Goal: Task Accomplishment & Management: Use online tool/utility

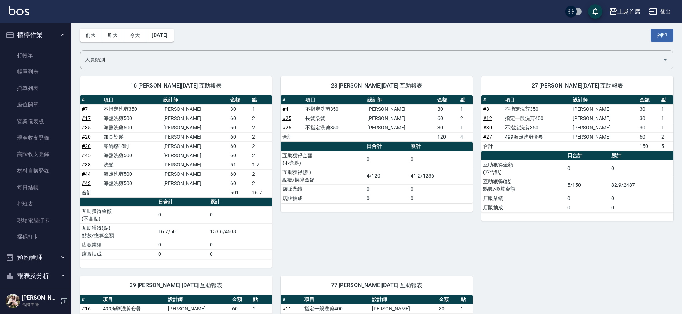
scroll to position [574, 0]
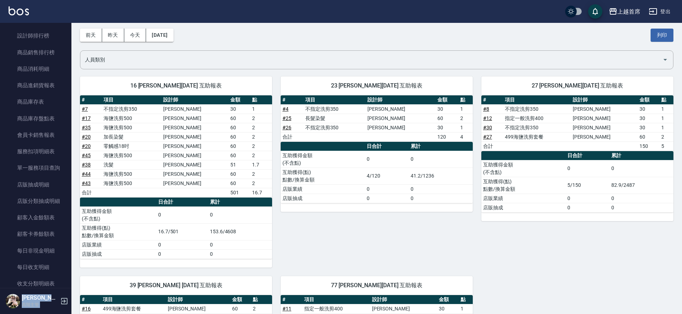
drag, startPoint x: 678, startPoint y: 19, endPoint x: 685, endPoint y: 261, distance: 241.6
click at [682, 168] on html "上越首席 登出 櫃檯作業 打帳單 帳單列表 掛單列表 座位開單 營業儀表板 現金收支登錄 高階收支登錄 材料自購登錄 每日結帳 排班表 現場電腦打卡 掃碼打卡…" at bounding box center [341, 209] width 682 height 477
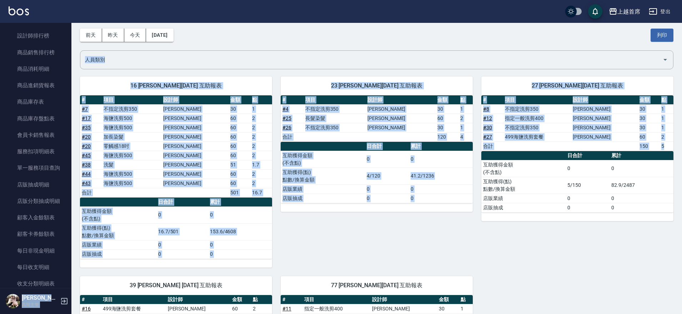
click at [189, 157] on td "[PERSON_NAME]" at bounding box center [194, 155] width 67 height 9
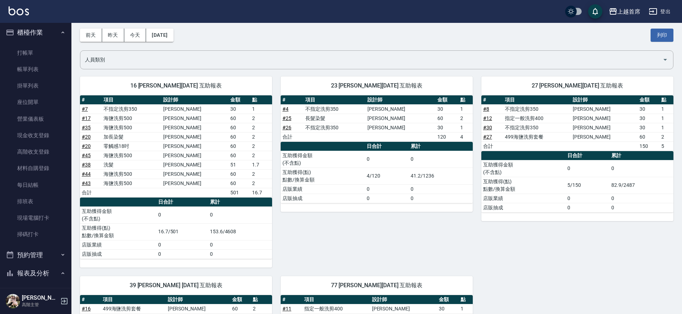
scroll to position [0, 0]
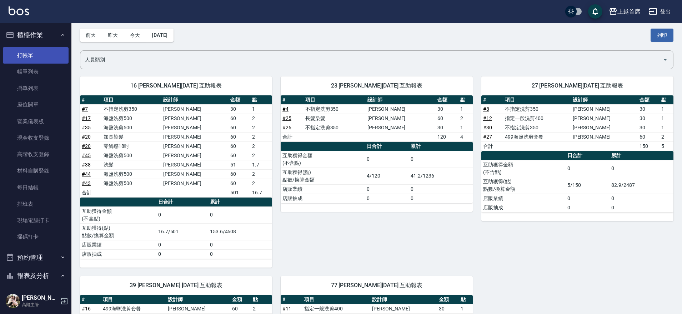
click at [38, 53] on link "打帳單" at bounding box center [36, 55] width 66 height 16
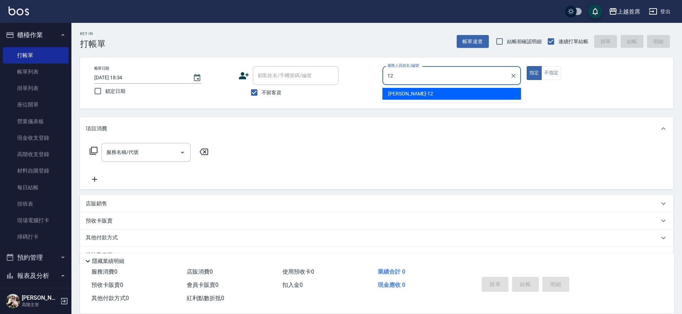
type input "[PERSON_NAME]-12"
type button "true"
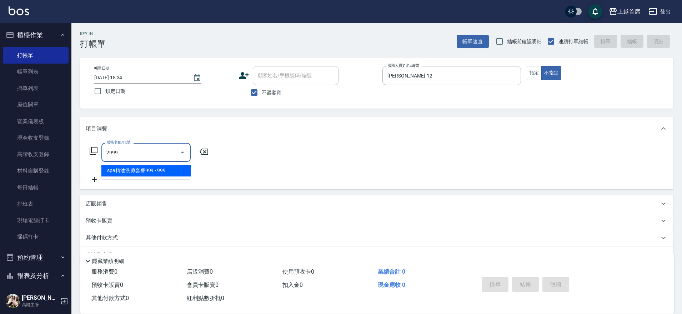
type input "spa精油洗剪套餐999(2999)"
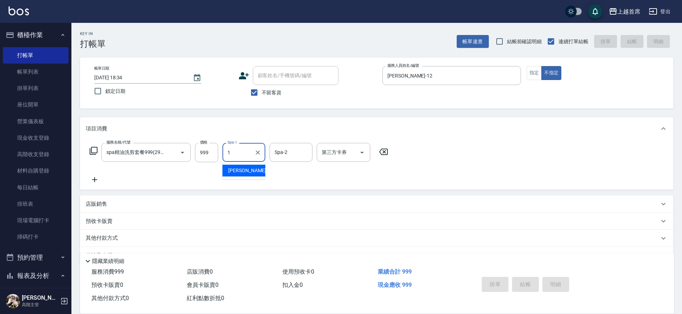
type input "[PERSON_NAME]-1"
type input "[DATE] 18:54"
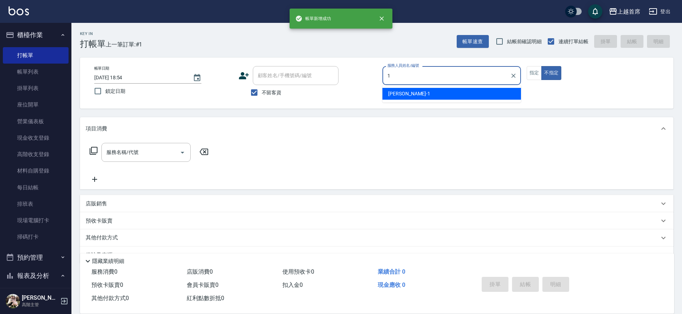
type input "[PERSON_NAME]-1"
type button "false"
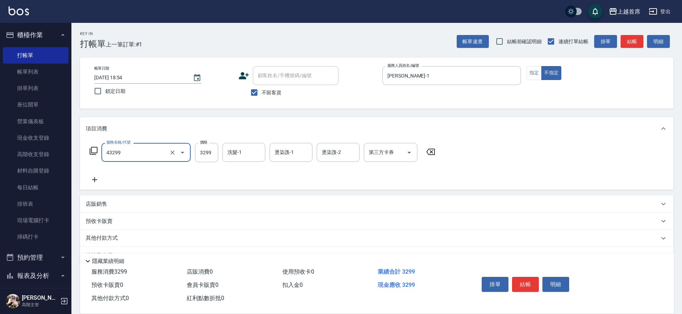
type input "染髮A餐(43299)"
type input "3999"
type input "[PERSON_NAME]-16"
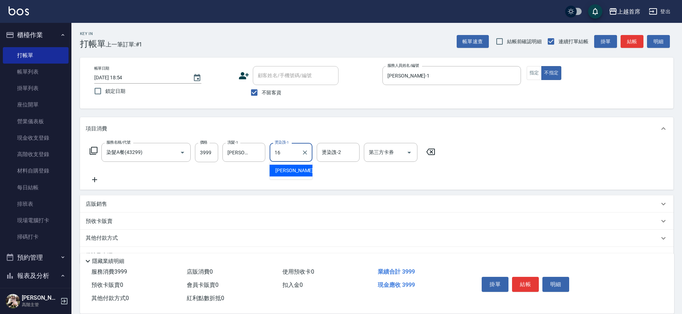
type input "[PERSON_NAME]-16"
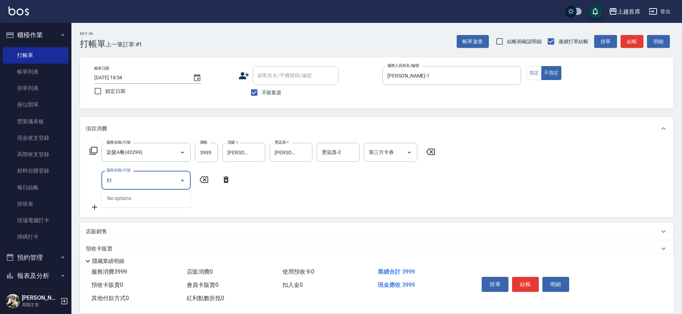
type input "5"
type input "燙髮1000(31000)"
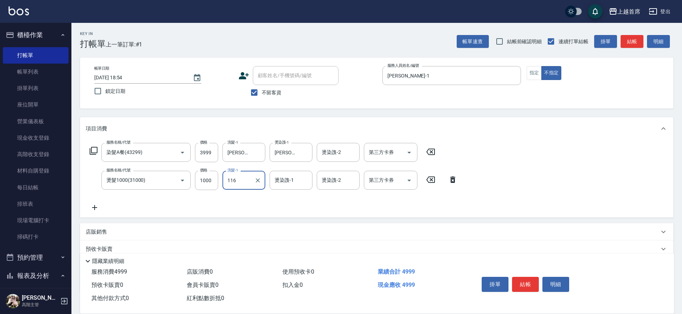
type input "116"
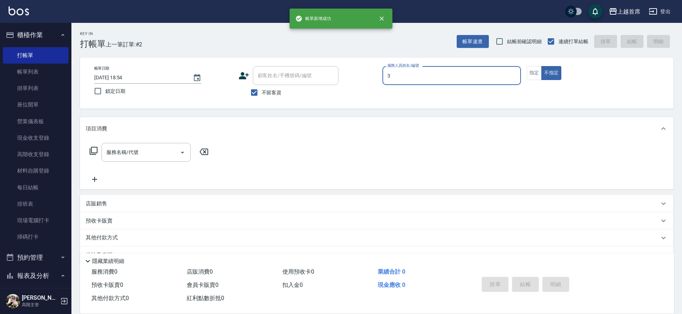
type input "[PERSON_NAME]-3"
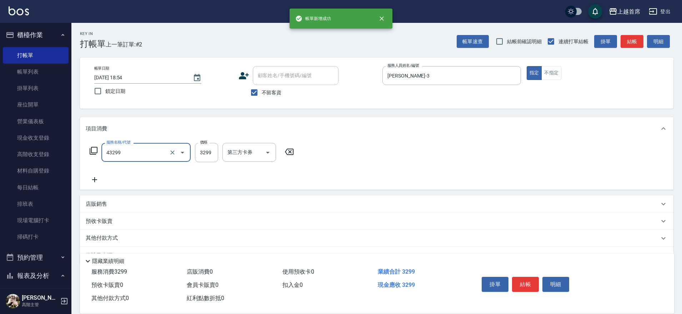
type input "染髮A餐(43299)"
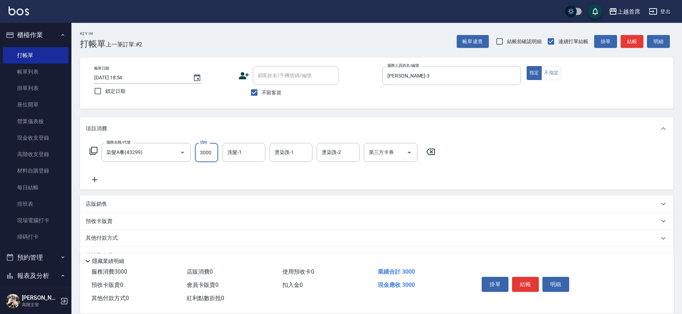
type input "3000"
type input "[PERSON_NAME]-23"
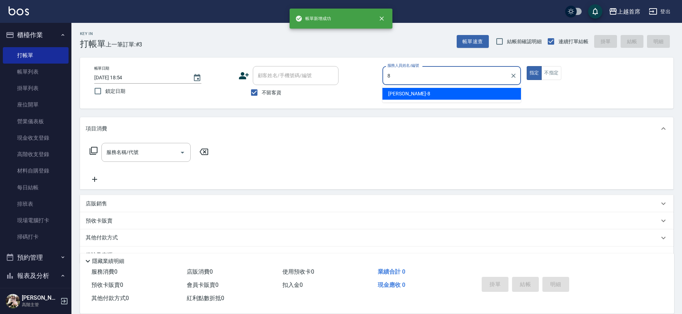
type input "[PERSON_NAME]-8"
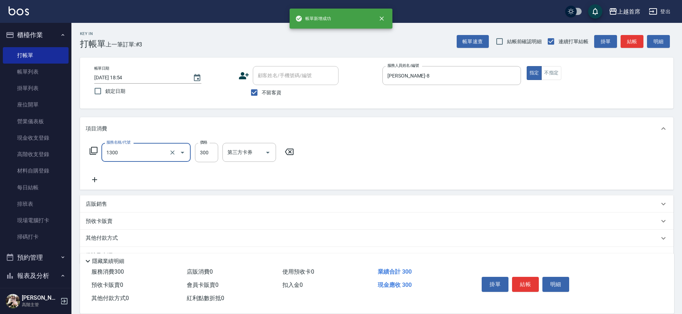
type input "洗髮(1300)"
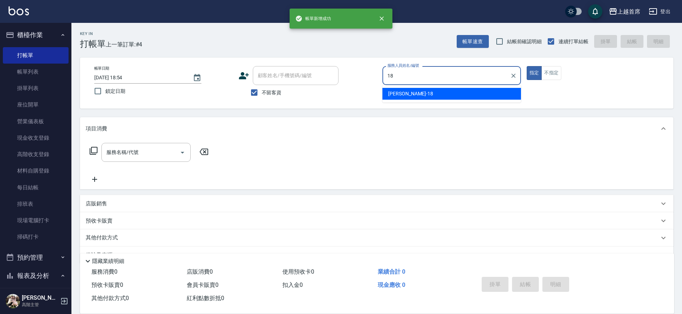
type input "Linda-18"
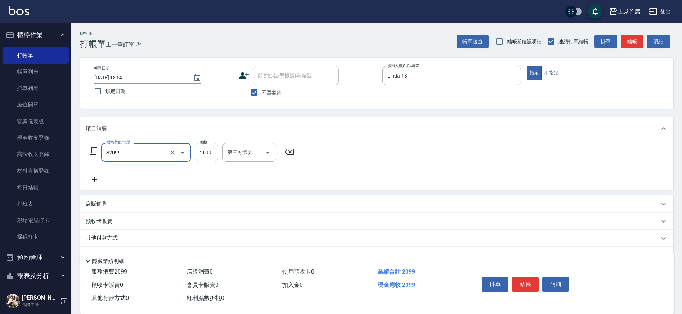
type input "極品男神套餐(32099)"
type input "2500"
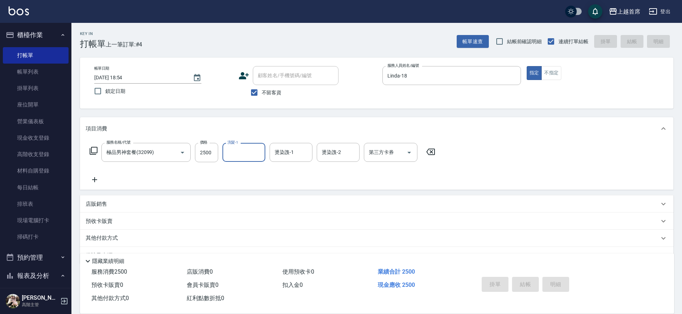
type input "[DATE] 18:55"
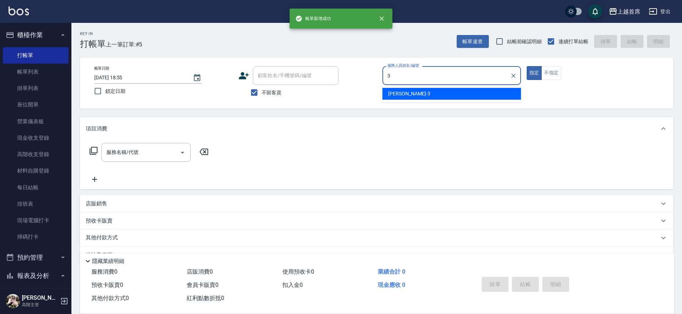
type input "[PERSON_NAME]-3"
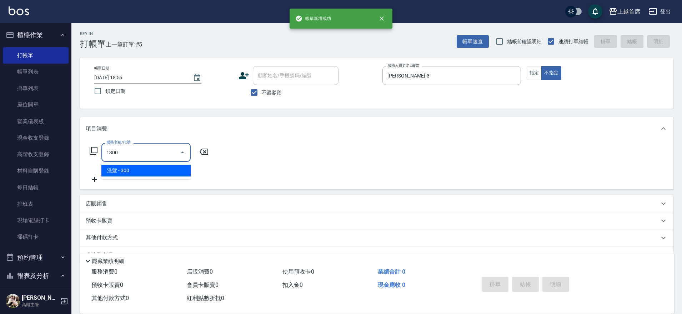
type input "洗髮(1300)"
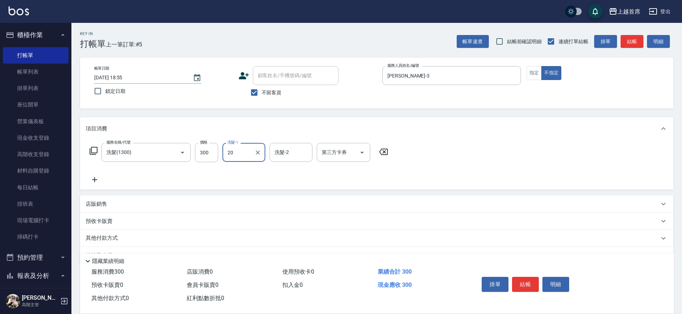
type input "[PERSON_NAME]-20"
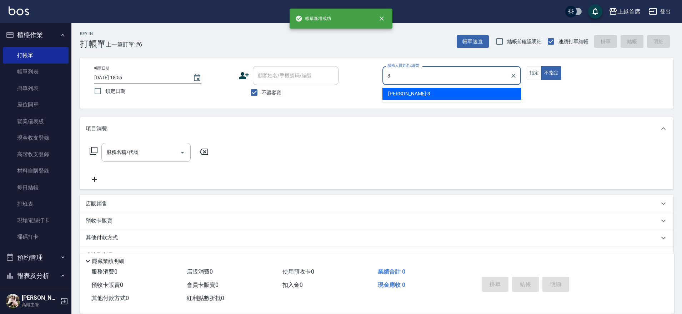
type input "[PERSON_NAME]-3"
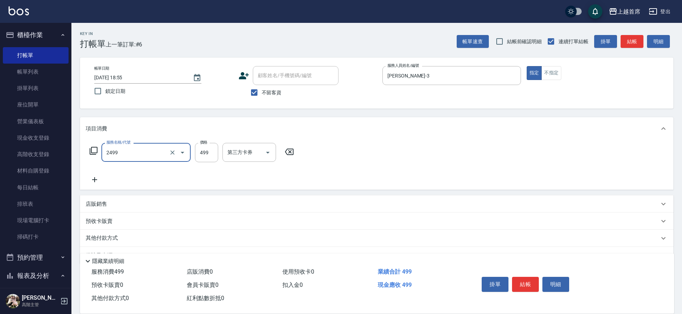
type input "499海鹽洗剪套餐(2499)"
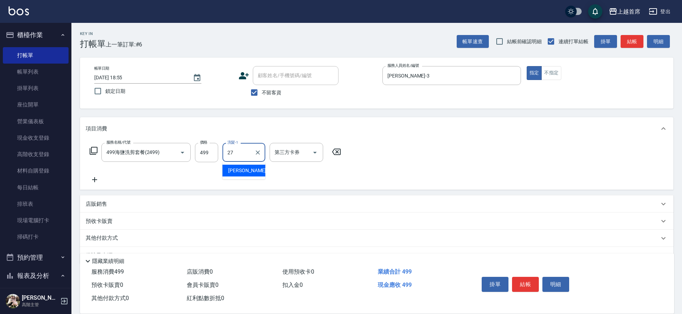
type input "[PERSON_NAME]-27"
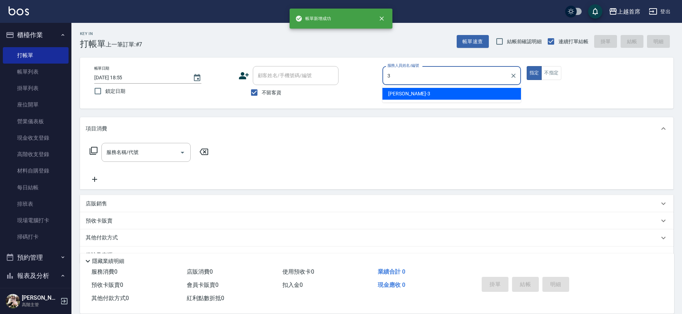
type input "[PERSON_NAME]-3"
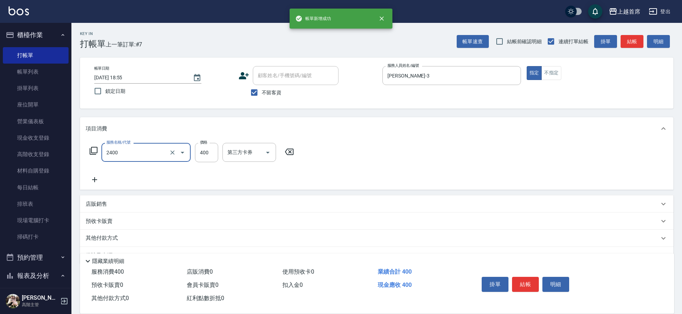
type input "指定一般洗剪400(2400)"
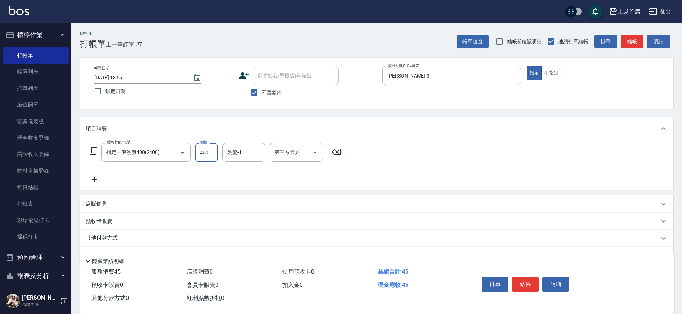
type input "450"
type input "[PERSON_NAME]-77"
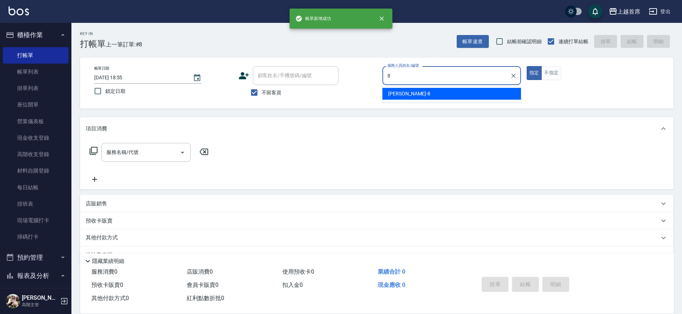
type input "[PERSON_NAME]-8"
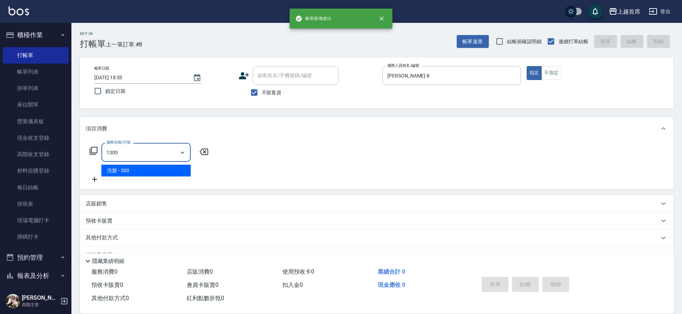
type input "洗髮(1300)"
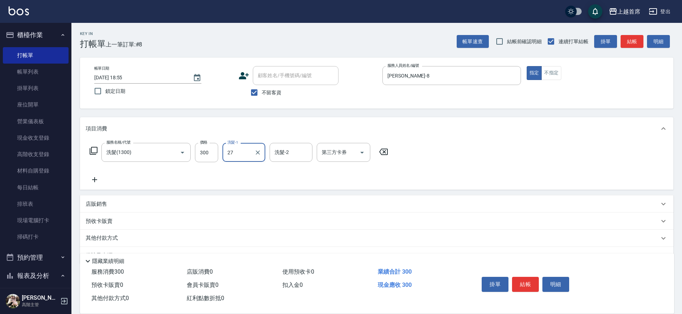
type input "[PERSON_NAME]-27"
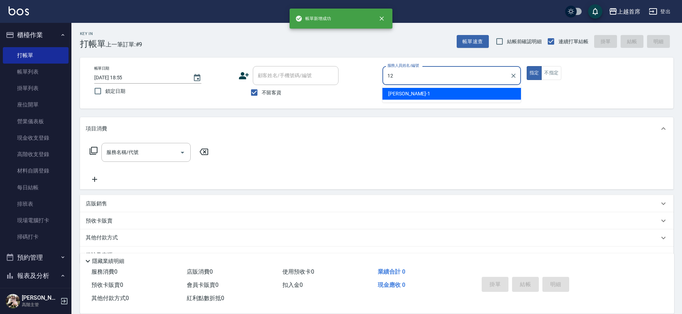
type input "[PERSON_NAME]-12"
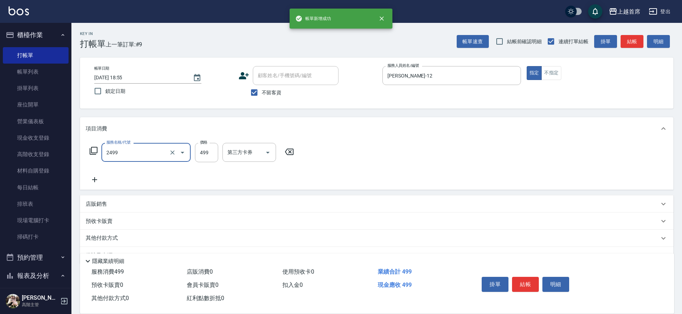
type input "499海鹽洗剪套餐(2499)"
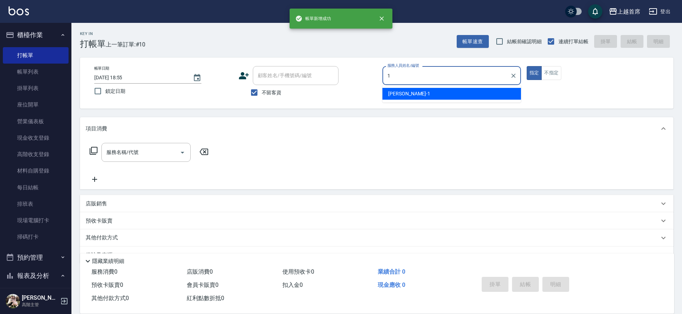
type input "[PERSON_NAME]-1"
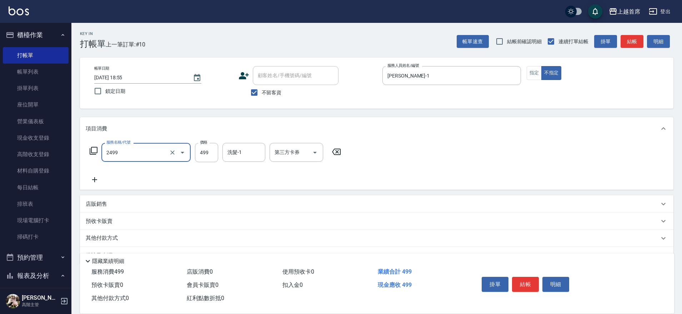
type input "499海鹽洗剪套餐(2499)"
type input "[PERSON_NAME]-16"
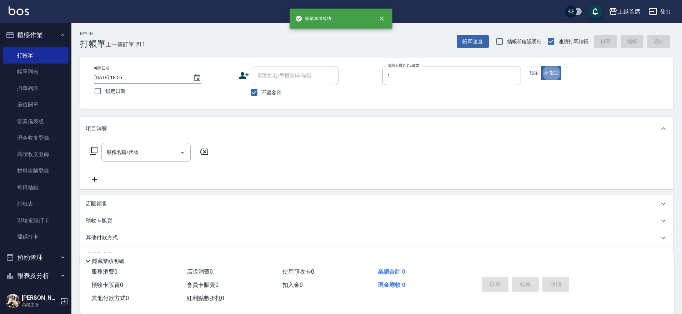
type input "[PERSON_NAME]-1"
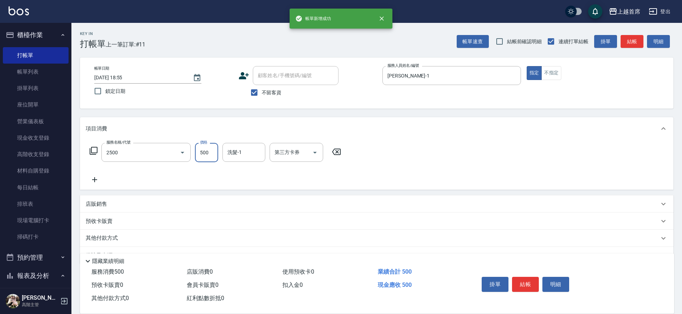
type input "海鹽洗剪500(2500)"
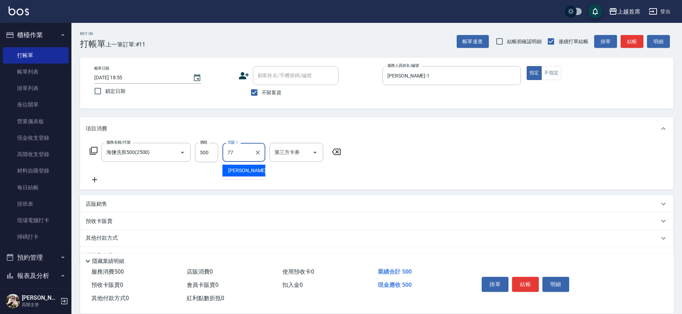
type input "[PERSON_NAME]-77"
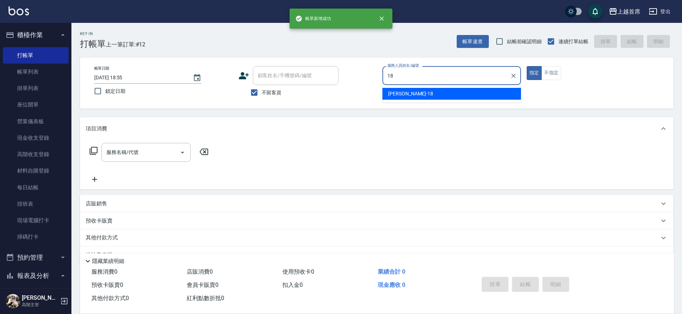
type input "Linda-18"
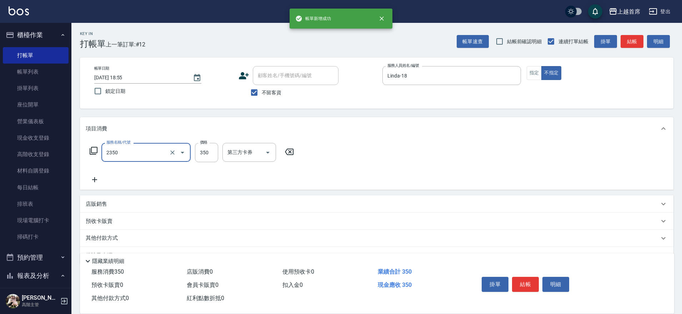
type input "不指定洗剪350(2350)"
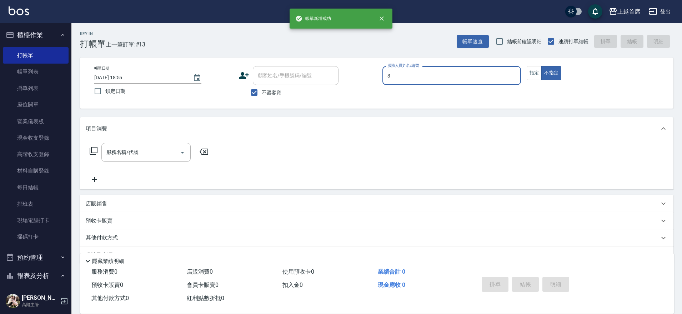
type input "[PERSON_NAME]-3"
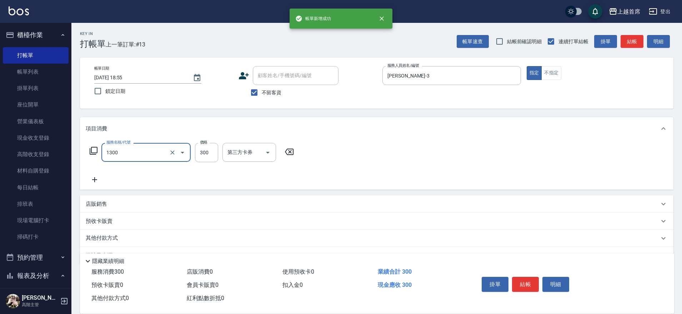
type input "洗髮(1300)"
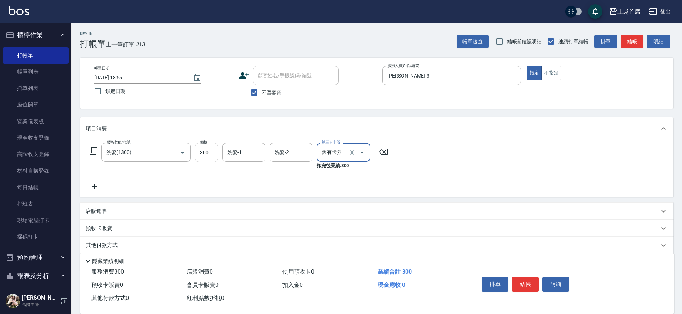
click at [362, 150] on icon "Open" at bounding box center [362, 152] width 9 height 9
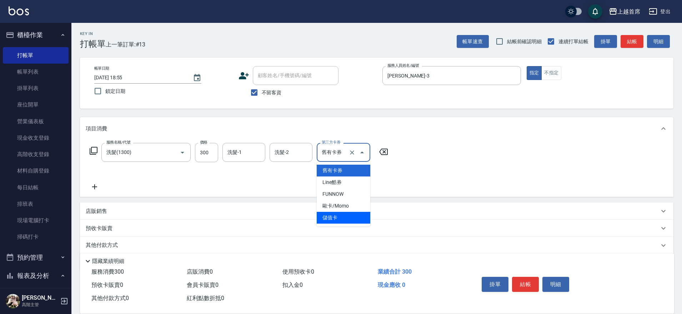
click at [345, 220] on span "儲值卡" at bounding box center [344, 218] width 54 height 12
type input "儲值卡"
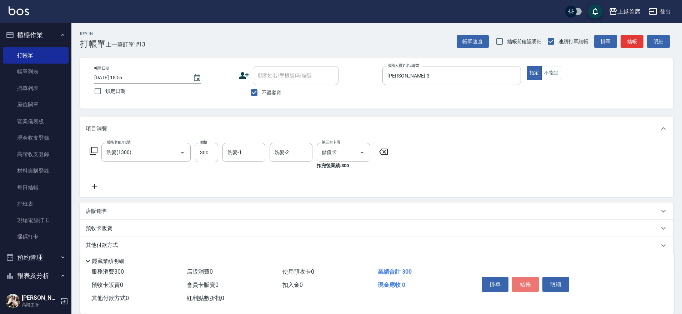
drag, startPoint x: 525, startPoint y: 275, endPoint x: 607, endPoint y: 287, distance: 83.3
click at [525, 277] on button "結帳" at bounding box center [525, 284] width 27 height 15
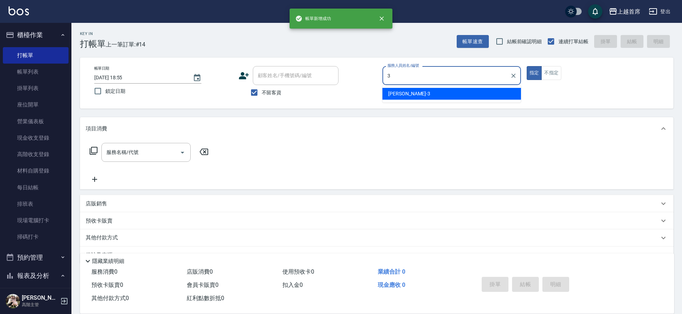
type input "[PERSON_NAME]-3"
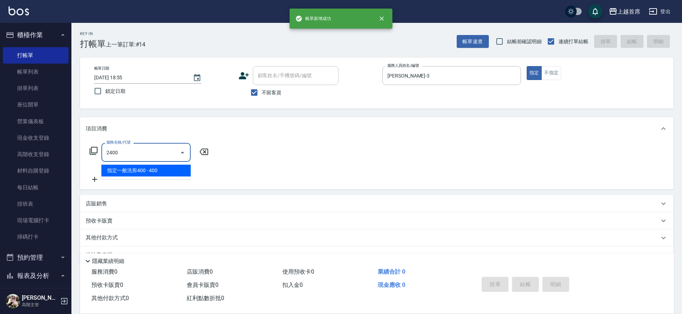
type input "指定一般洗剪400(2400)"
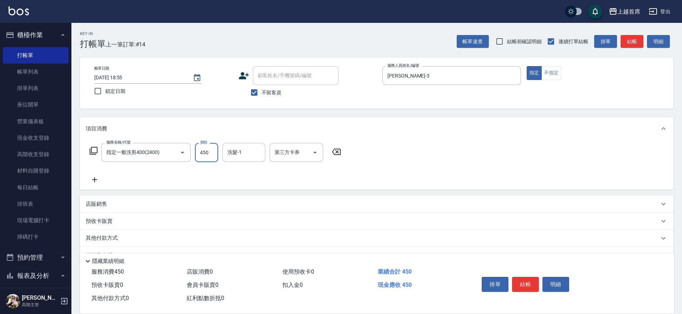
type input "450"
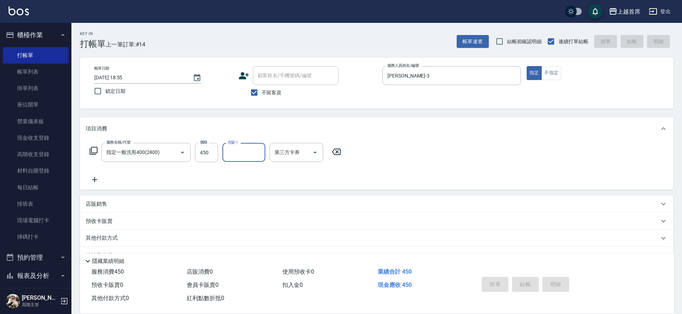
type input "[DATE] 18:56"
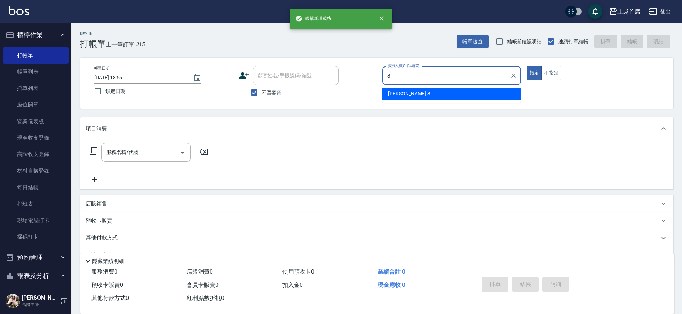
type input "[PERSON_NAME]-3"
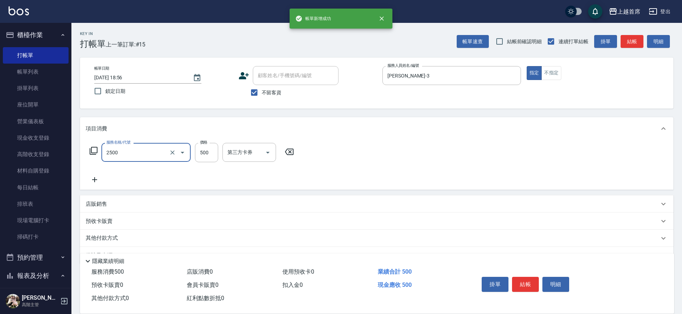
type input "海鹽洗剪500(2500)"
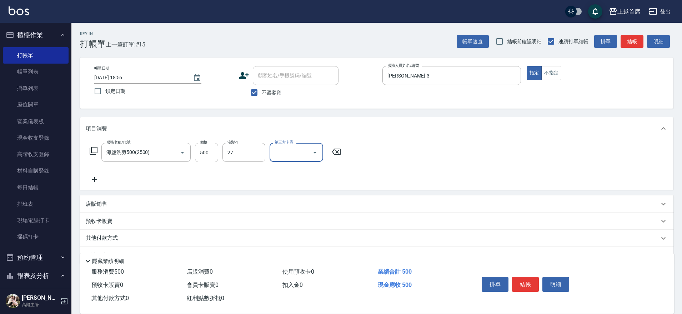
type input "[PERSON_NAME]-27"
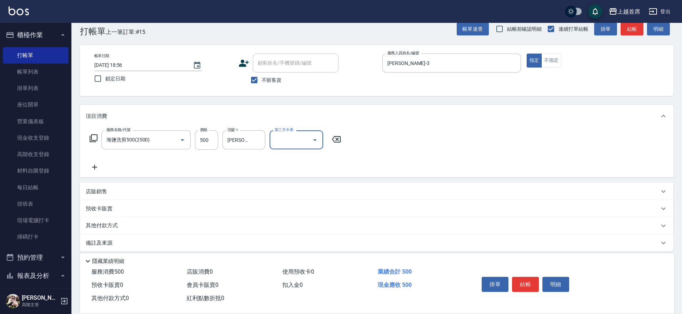
scroll to position [19, 0]
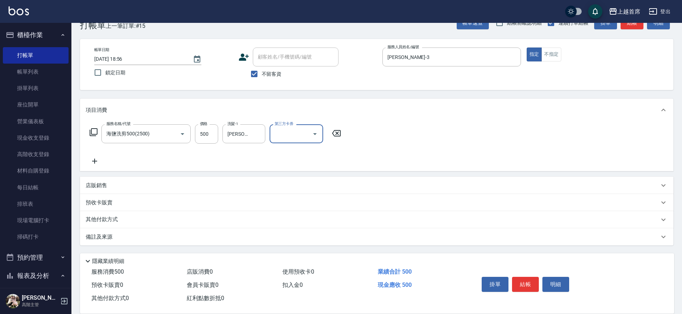
click at [114, 221] on p "其他付款方式" at bounding box center [104, 220] width 36 height 8
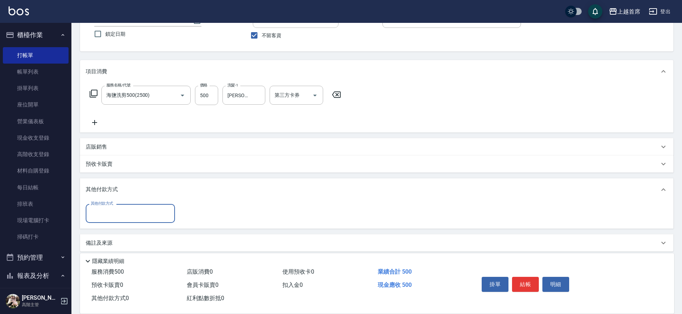
scroll to position [63, 0]
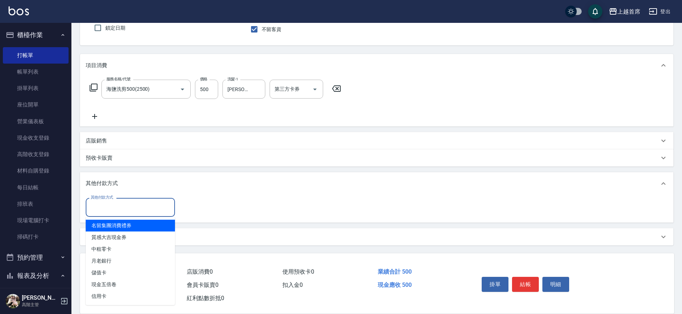
drag, startPoint x: 122, startPoint y: 210, endPoint x: 124, endPoint y: 226, distance: 16.9
click at [122, 210] on input "其他付款方式" at bounding box center [130, 207] width 83 height 13
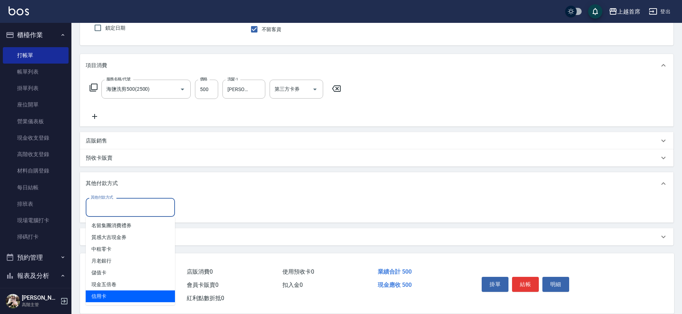
click at [113, 291] on span "信用卡" at bounding box center [130, 296] width 89 height 12
type input "信用卡"
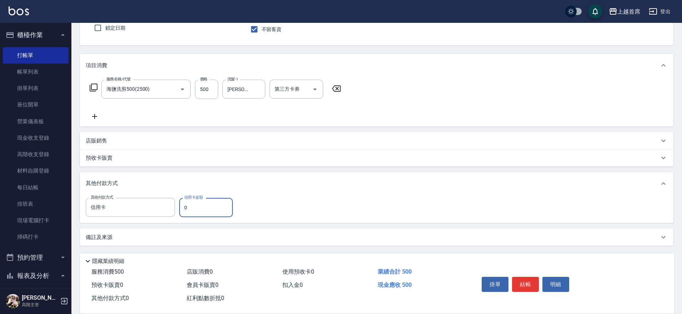
drag, startPoint x: 198, startPoint y: 210, endPoint x: 183, endPoint y: 209, distance: 15.7
click at [183, 209] on input "0" at bounding box center [206, 207] width 54 height 19
type input "500"
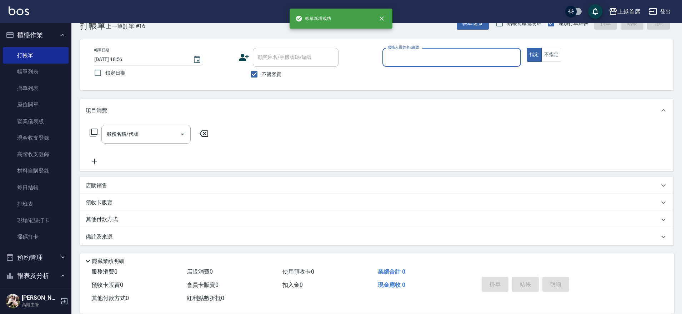
scroll to position [18, 0]
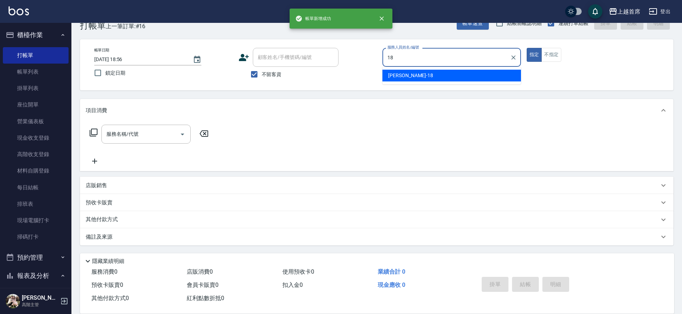
type input "Linda-18"
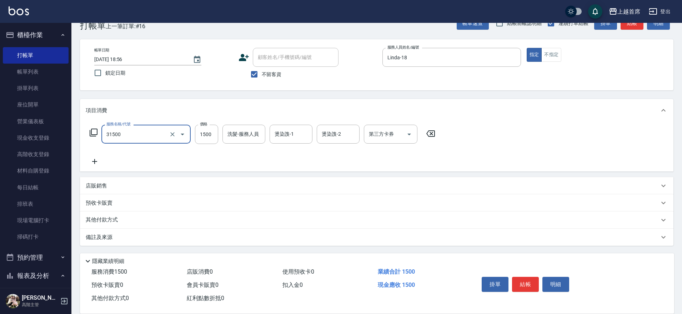
type input "燙髮1500(31500)"
type input "1499"
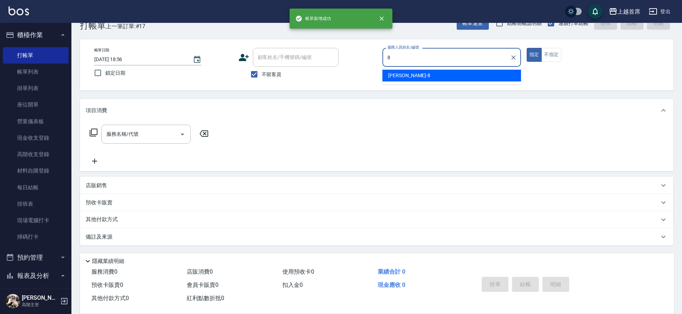
type input "[PERSON_NAME]-8"
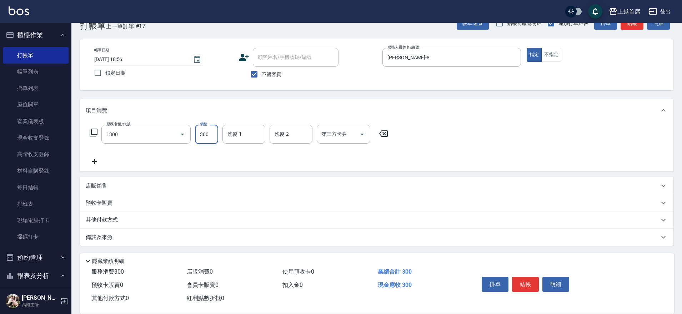
type input "洗髮(1300)"
type input "400"
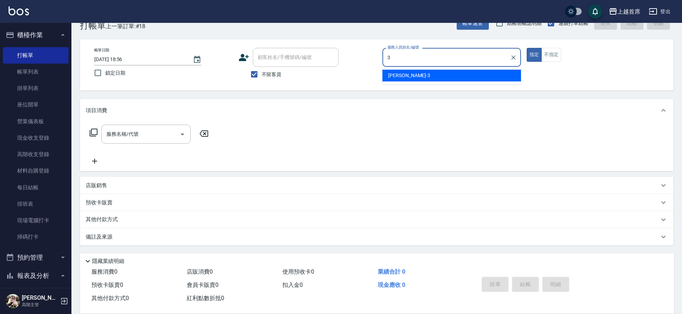
type input "[PERSON_NAME]-3"
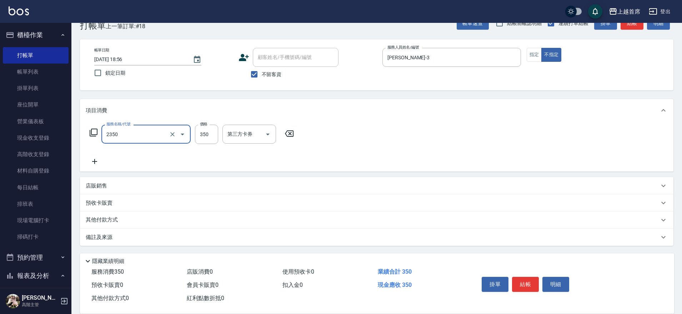
type input "不指定洗剪350(2350)"
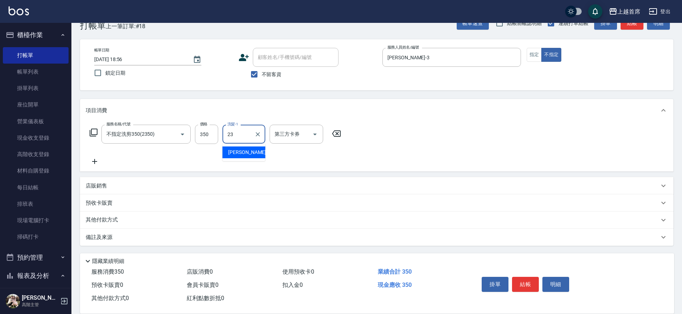
type input "[PERSON_NAME]-23"
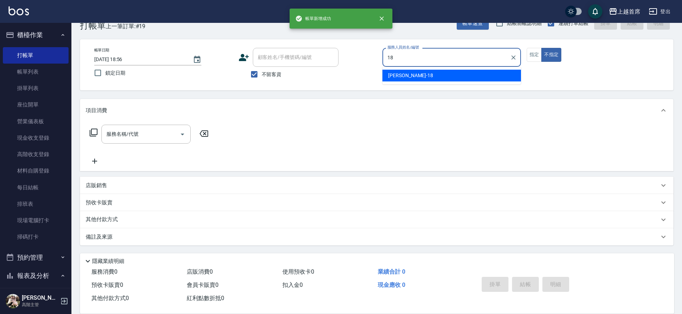
type input "Linda-18"
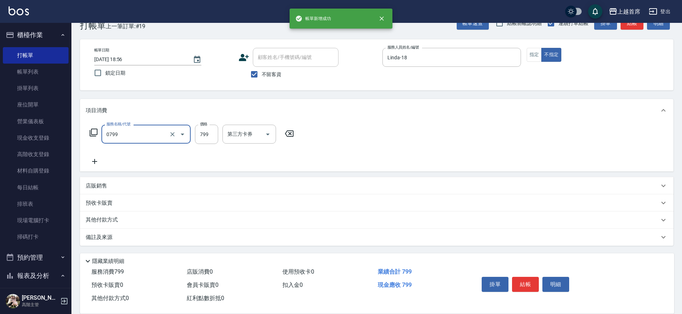
type input "精油799(0799)"
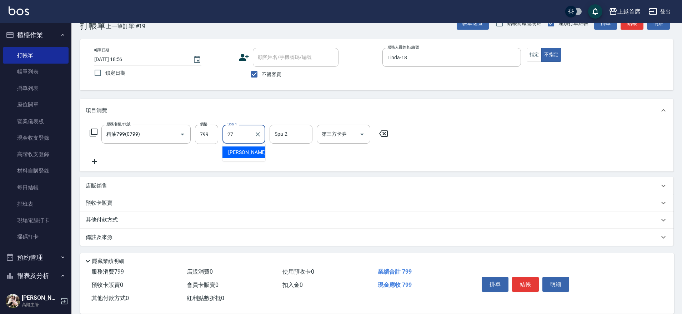
type input "[PERSON_NAME]-27"
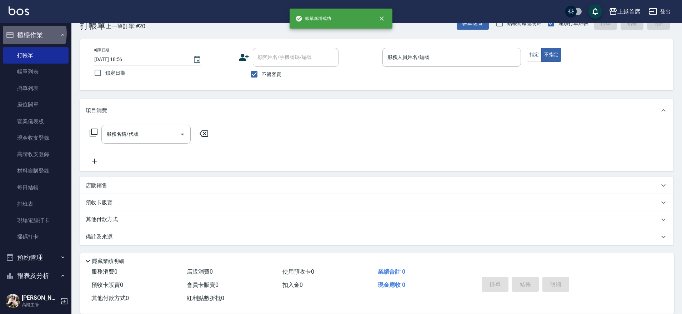
click at [25, 33] on button "櫃檯作業" at bounding box center [36, 35] width 66 height 19
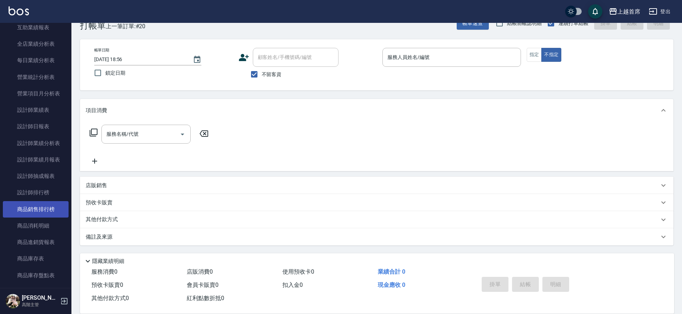
scroll to position [179, 0]
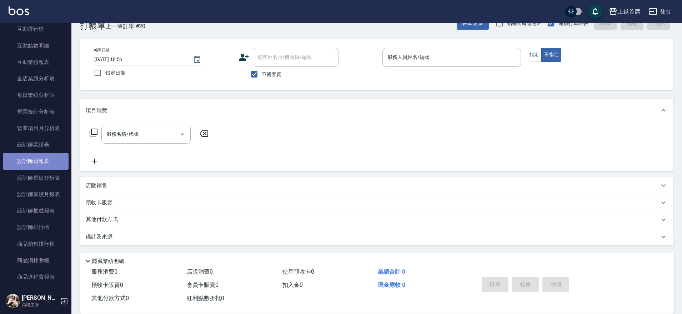
click at [48, 159] on link "設計師日報表" at bounding box center [36, 161] width 66 height 16
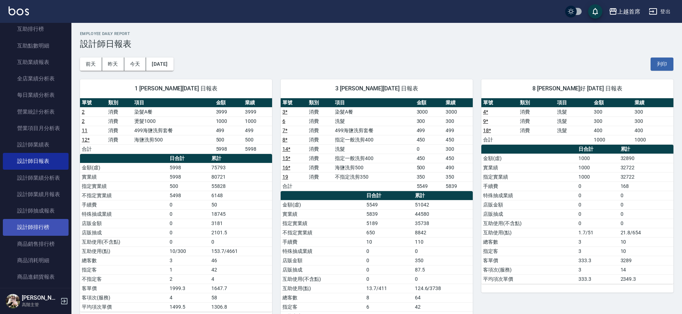
click at [46, 228] on link "設計師排行榜" at bounding box center [36, 227] width 66 height 16
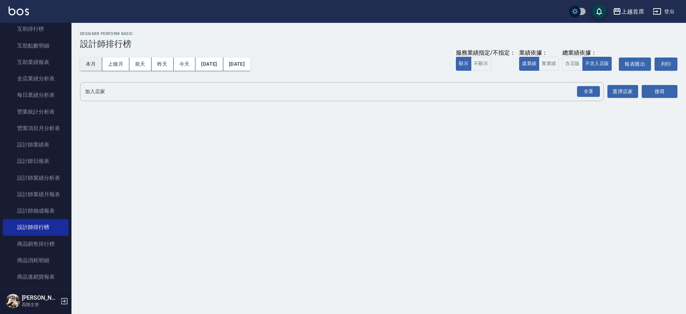
click at [94, 62] on button "本月" at bounding box center [91, 64] width 22 height 13
drag, startPoint x: 545, startPoint y: 67, endPoint x: 556, endPoint y: 66, distance: 11.5
click at [547, 66] on button "實業績" at bounding box center [549, 64] width 20 height 14
click at [574, 62] on button "含店販" at bounding box center [572, 64] width 20 height 14
click at [586, 85] on button "全選" at bounding box center [588, 92] width 26 height 14
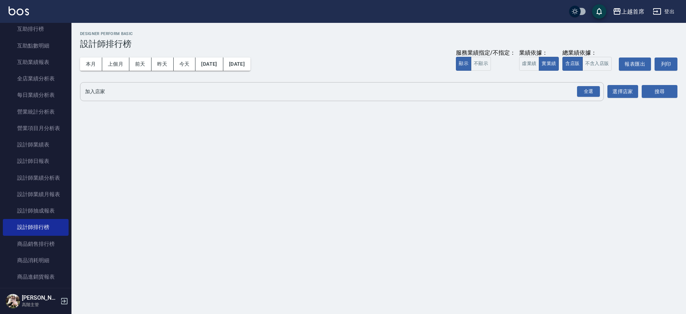
click at [591, 86] on button "全選" at bounding box center [588, 92] width 26 height 14
click at [590, 88] on div "全選" at bounding box center [588, 91] width 23 height 11
click at [653, 86] on button "搜尋" at bounding box center [659, 91] width 36 height 13
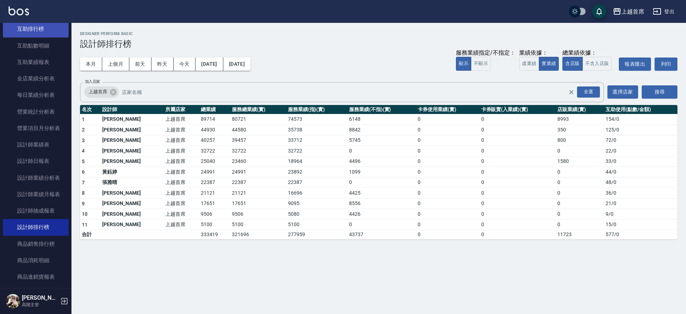
click at [48, 28] on link "互助排行榜" at bounding box center [36, 29] width 66 height 16
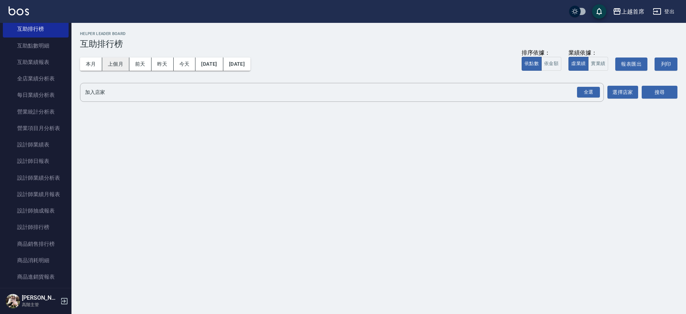
drag, startPoint x: 92, startPoint y: 59, endPoint x: 112, endPoint y: 69, distance: 22.8
click at [91, 59] on button "本月" at bounding box center [91, 64] width 22 height 13
click at [581, 91] on div "全選" at bounding box center [588, 92] width 23 height 11
click at [648, 93] on button "搜尋" at bounding box center [659, 92] width 36 height 13
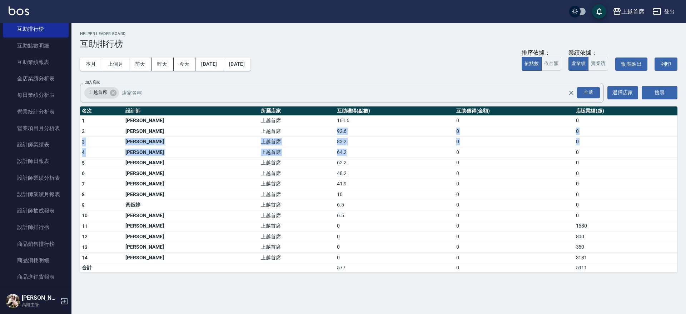
drag, startPoint x: 279, startPoint y: 127, endPoint x: 314, endPoint y: 151, distance: 42.3
click at [314, 151] on tbody "1 [PERSON_NAME]首席 161.6 0 0 2 [PERSON_NAME] 上越首席 92.6 0 0 3 [PERSON_NAME] 上越首席 …" at bounding box center [378, 193] width 597 height 157
drag, startPoint x: 365, startPoint y: 97, endPoint x: 372, endPoint y: 99, distance: 7.9
click at [372, 99] on div "上越首席 全選 加入店家" at bounding box center [342, 93] width 524 height 20
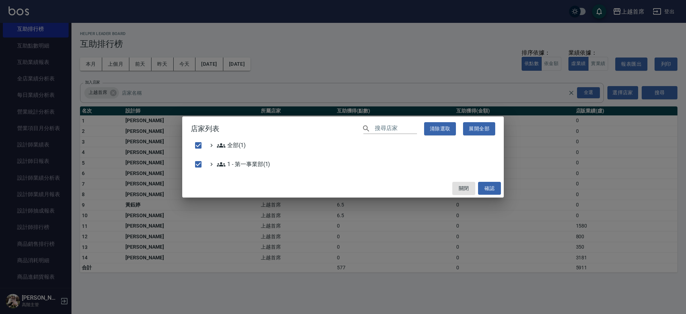
click at [389, 55] on div "店家列表 ​ 清除選取 展開全部 全部(1) 1 - 第一事業部(1) 關閉 確認" at bounding box center [343, 157] width 686 height 314
checkbox input "false"
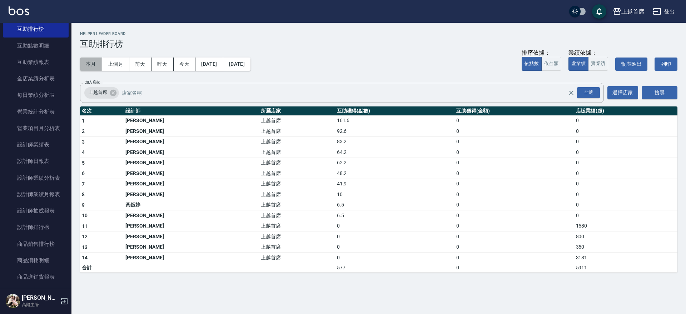
click at [93, 61] on button "本月" at bounding box center [91, 64] width 22 height 13
click at [48, 166] on link "設計師日報表" at bounding box center [36, 161] width 66 height 16
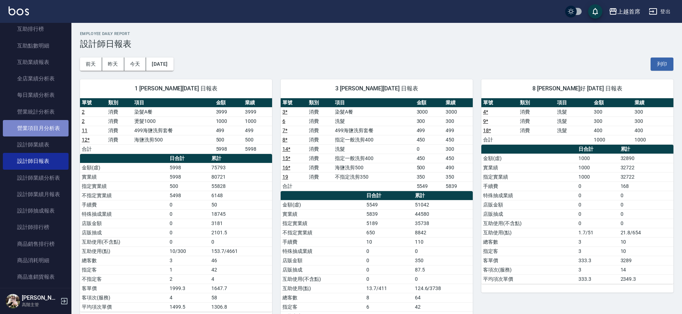
click at [43, 135] on link "營業項目月分析表" at bounding box center [36, 128] width 66 height 16
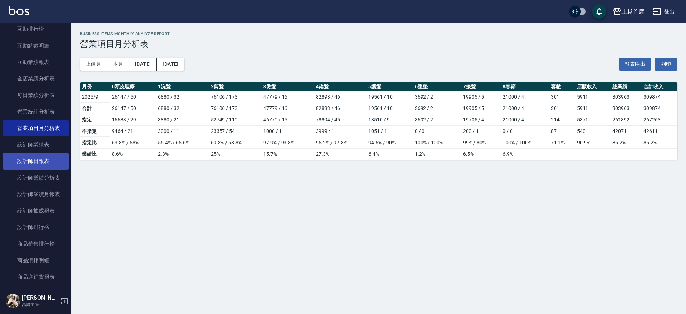
drag, startPoint x: 46, startPoint y: 151, endPoint x: 44, endPoint y: 168, distance: 17.3
click at [46, 151] on link "設計師業績表" at bounding box center [36, 144] width 66 height 16
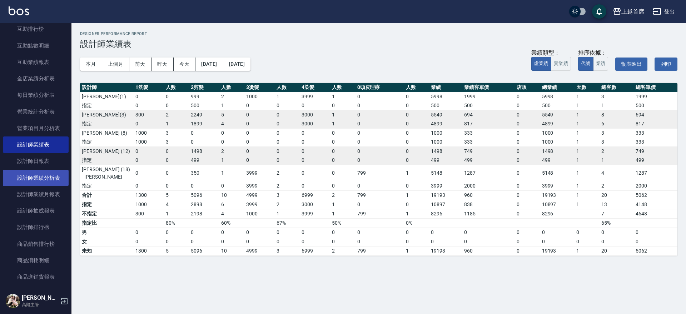
drag, startPoint x: 50, startPoint y: 174, endPoint x: 50, endPoint y: 179, distance: 4.3
click at [50, 175] on link "設計師業績分析表" at bounding box center [36, 178] width 66 height 16
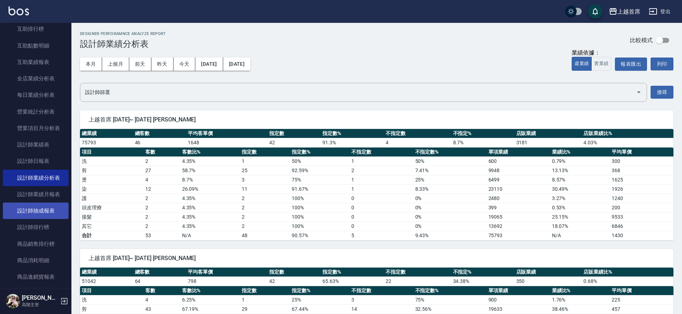
click at [42, 216] on link "設計師抽成報表" at bounding box center [36, 211] width 66 height 16
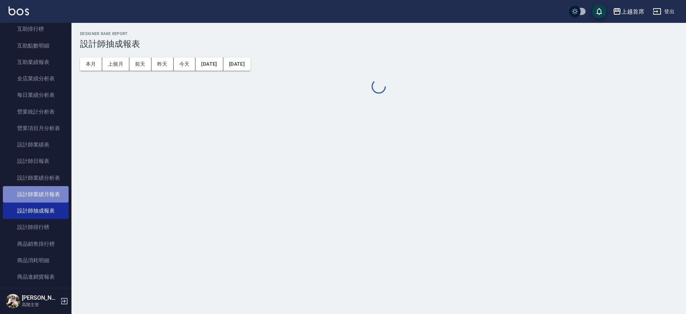
click at [45, 194] on link "設計師業績月報表" at bounding box center [36, 194] width 66 height 16
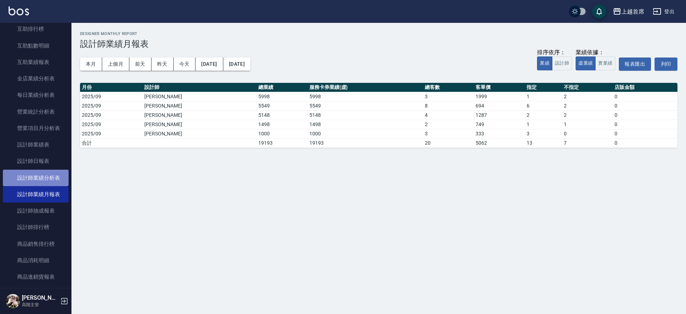
click at [44, 179] on link "設計師業績分析表" at bounding box center [36, 178] width 66 height 16
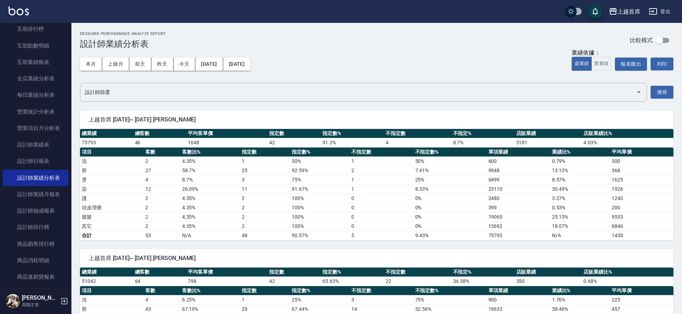
drag, startPoint x: 67, startPoint y: 144, endPoint x: 66, endPoint y: 159, distance: 15.4
click at [66, 159] on nav "櫃檯作業 打帳單 帳單列表 掛單列表 座位開單 營業儀表板 現金收支登錄 高階收支登錄 材料自購登錄 每日結帳 排班表 現場電腦打卡 掃碼打卡 預約管理 預約…" at bounding box center [35, 155] width 71 height 265
click at [74, 153] on div "上越首席 [DATE]~ [DATE] [PERSON_NAME] 總業績 總客數 平均客單價 指定數 指定數% 不指定數 不指定% 店販業績 店販業績比% …" at bounding box center [372, 171] width 602 height 139
click at [39, 220] on link "設計師排行榜" at bounding box center [36, 227] width 66 height 16
